Goal: Task Accomplishment & Management: Manage account settings

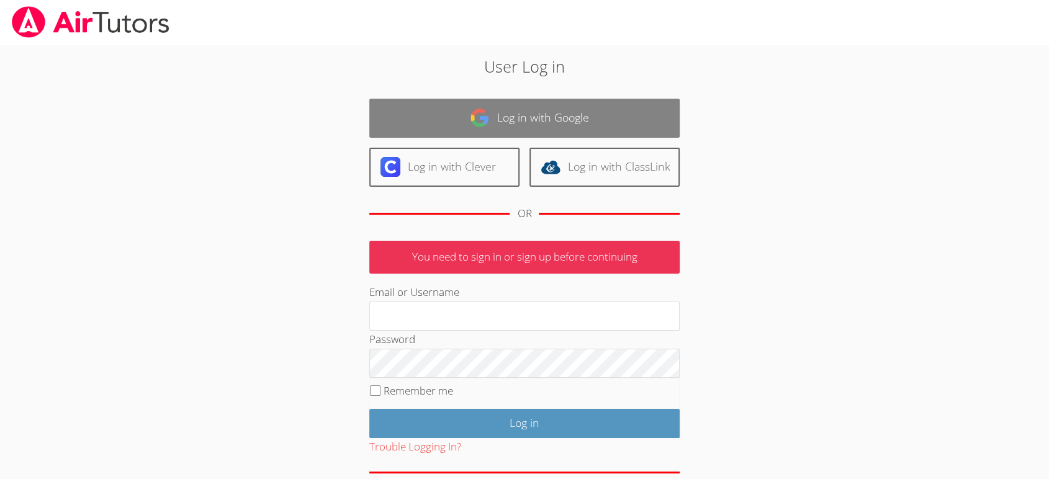
click at [477, 122] on img at bounding box center [480, 118] width 20 height 20
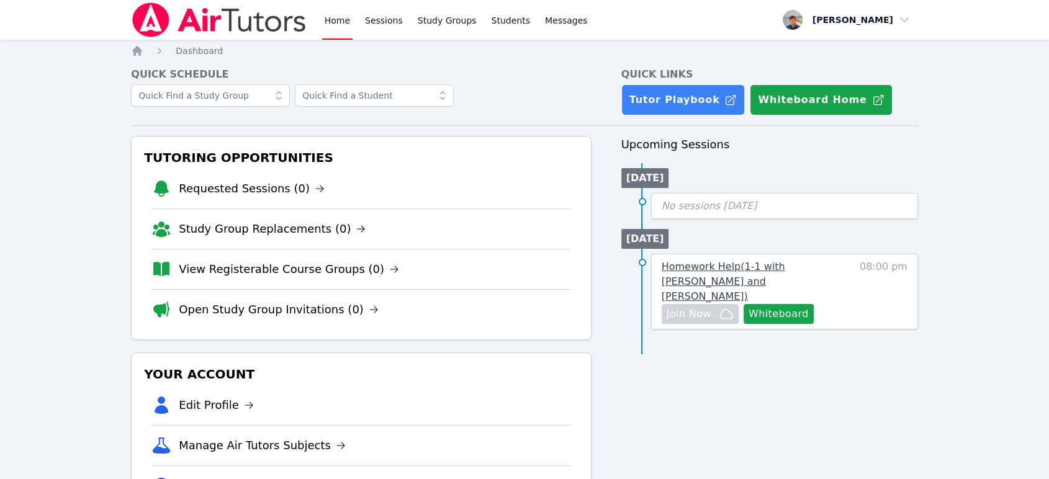
click at [725, 272] on span "Homework Help ( 1-1 with [PERSON_NAME] and [PERSON_NAME] )" at bounding box center [724, 282] width 124 height 42
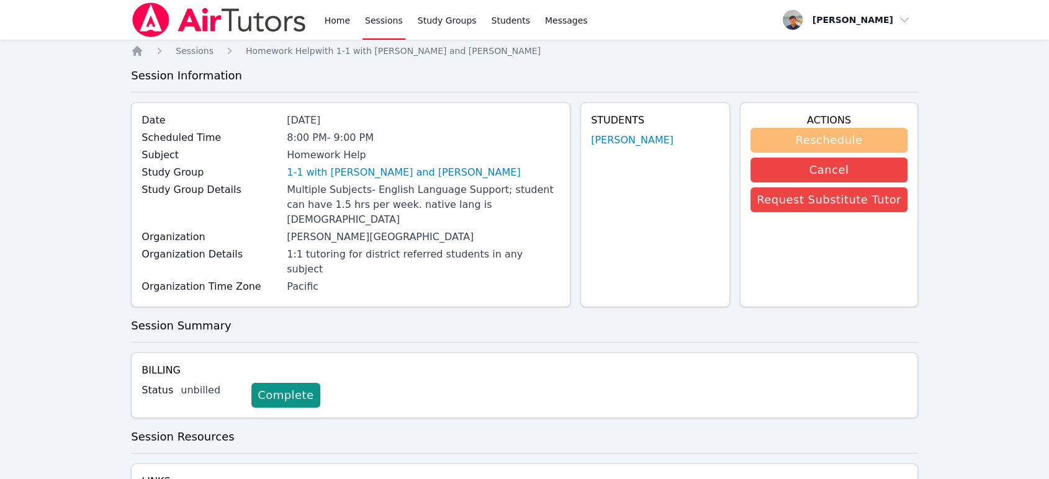
click at [806, 147] on button "Reschedule" at bounding box center [829, 140] width 157 height 25
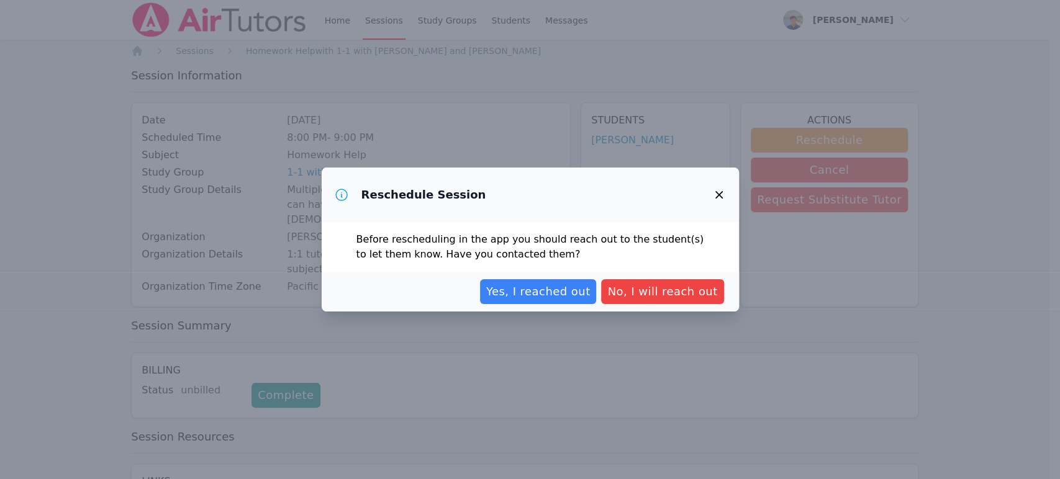
click at [565, 295] on span "Yes, I reached out" at bounding box center [538, 291] width 104 height 17
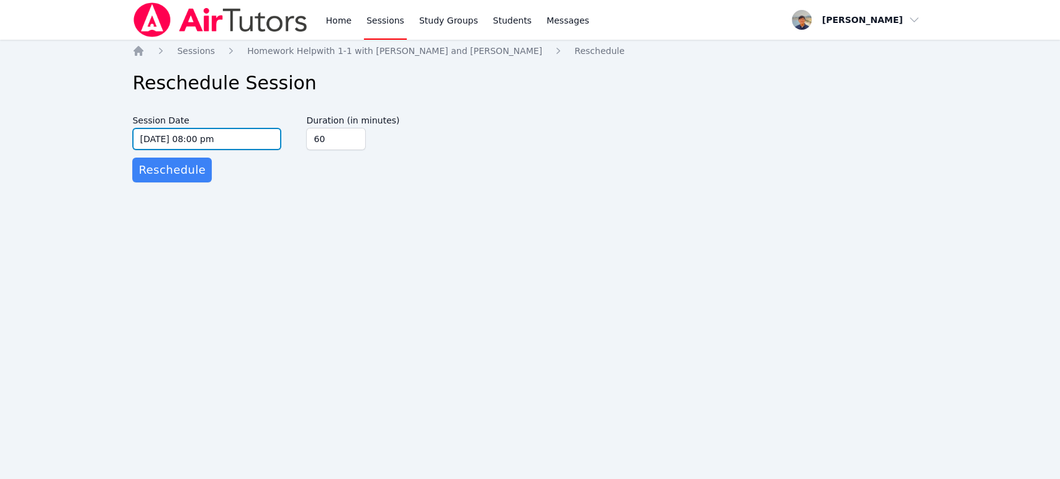
click at [193, 140] on input "[DATE] 08:00 pm" at bounding box center [206, 139] width 149 height 22
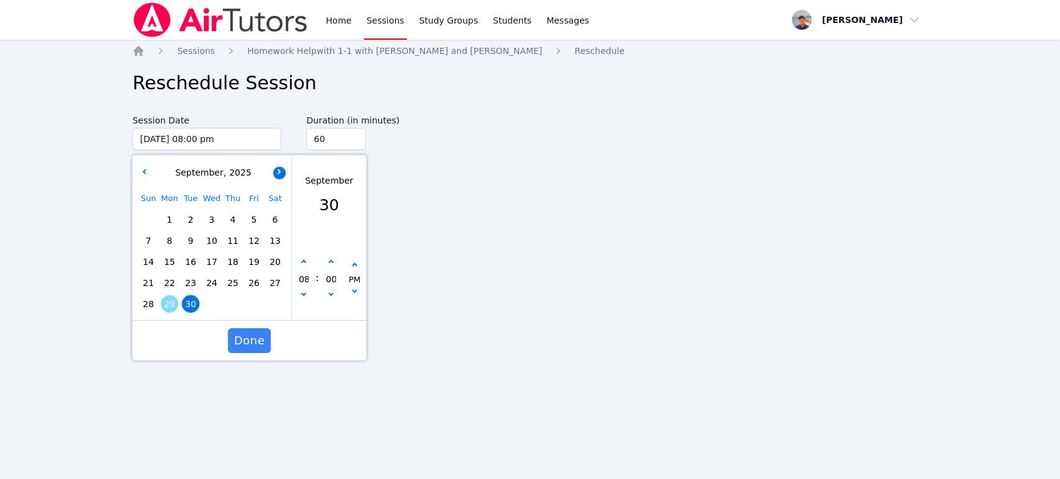
click at [280, 173] on button "button" at bounding box center [279, 172] width 12 height 12
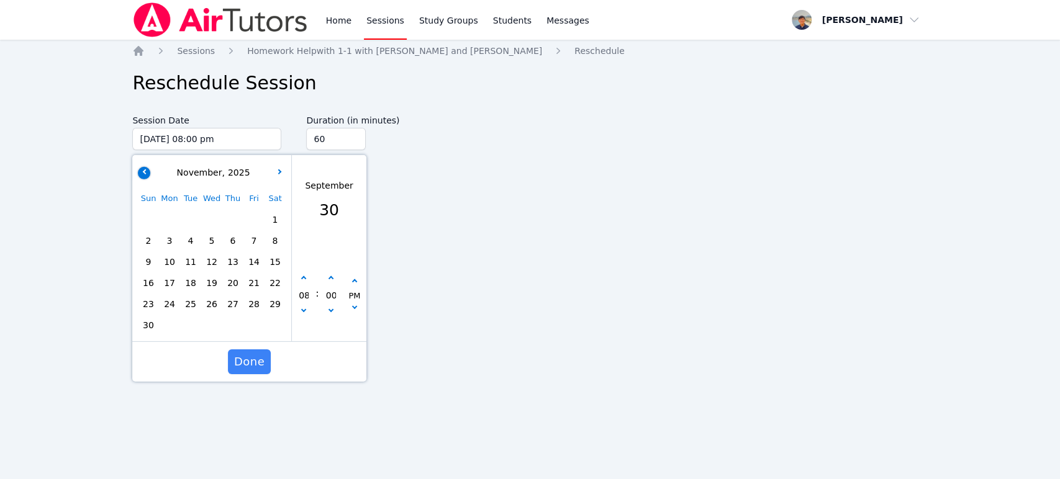
click at [139, 173] on button "button" at bounding box center [144, 172] width 12 height 12
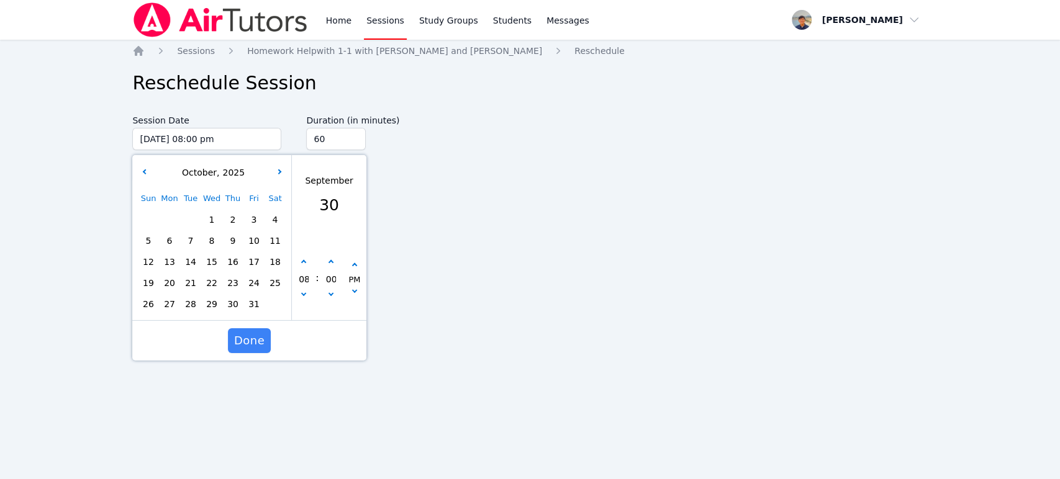
click at [194, 260] on span "14" at bounding box center [190, 261] width 17 height 17
type input "[DATE] 08:00 pm"
click at [256, 347] on span "Done" at bounding box center [249, 340] width 30 height 17
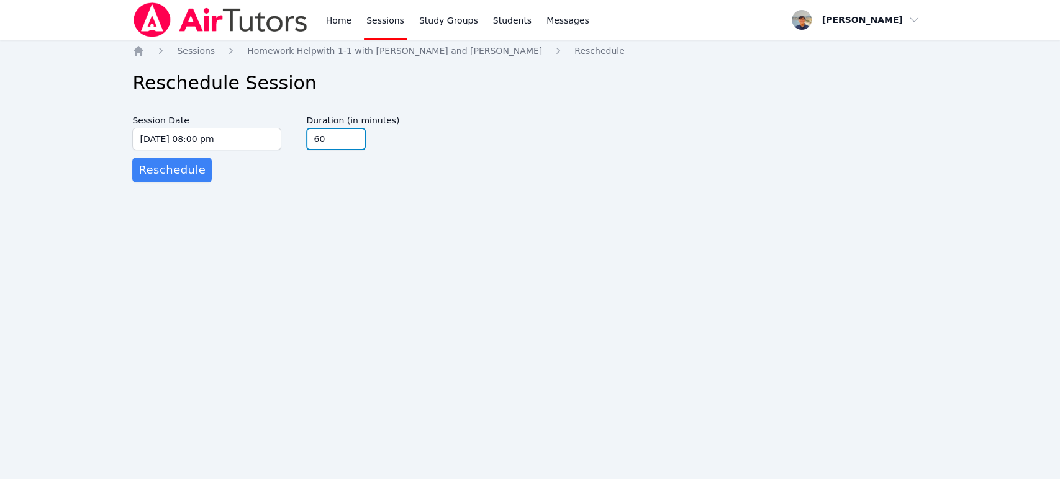
click at [336, 135] on input "60" at bounding box center [336, 139] width 60 height 22
type input "45"
click at [357, 144] on input "45" at bounding box center [336, 139] width 60 height 22
click at [170, 167] on span "Reschedule" at bounding box center [171, 169] width 67 height 17
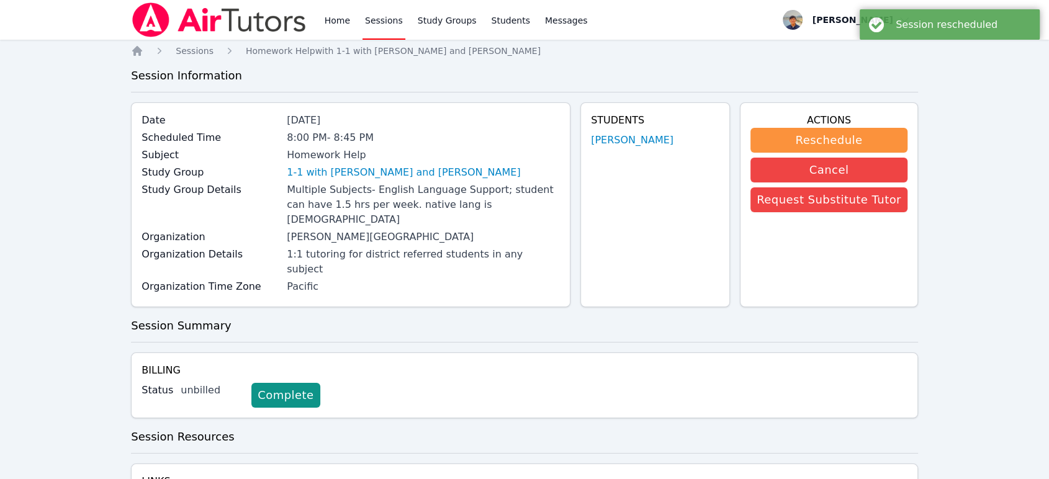
drag, startPoint x: 427, startPoint y: 302, endPoint x: 350, endPoint y: 159, distance: 162.3
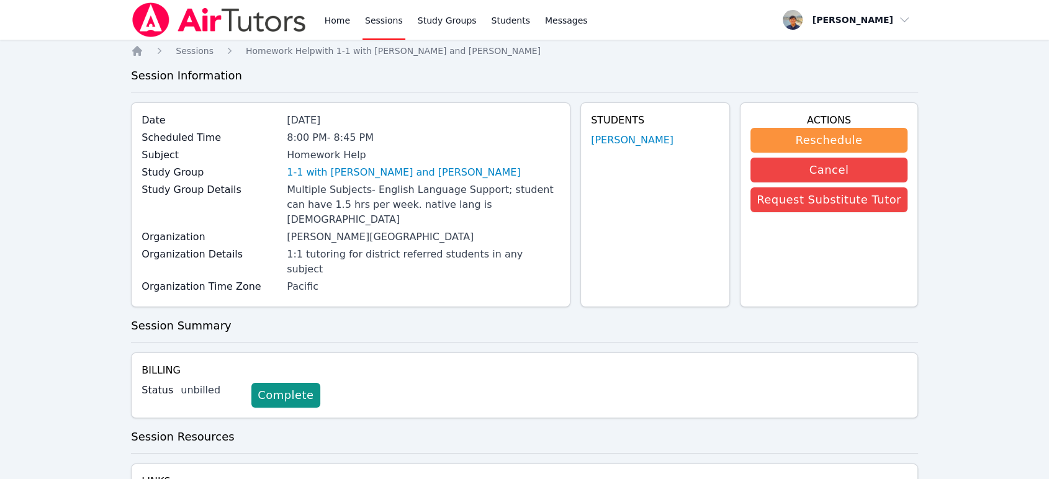
click at [188, 29] on img at bounding box center [219, 19] width 176 height 35
